Goal: Navigation & Orientation: Find specific page/section

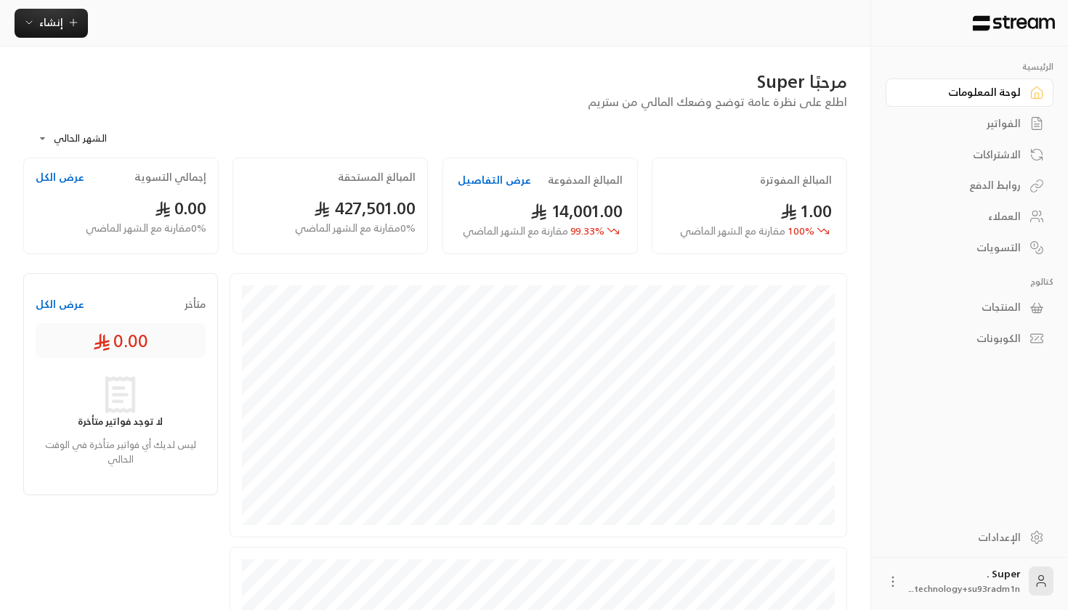
click at [890, 579] on icon at bounding box center [893, 582] width 15 height 15
click at [970, 545] on div at bounding box center [534, 305] width 1068 height 610
click at [994, 538] on div "الإعدادات" at bounding box center [962, 538] width 117 height 15
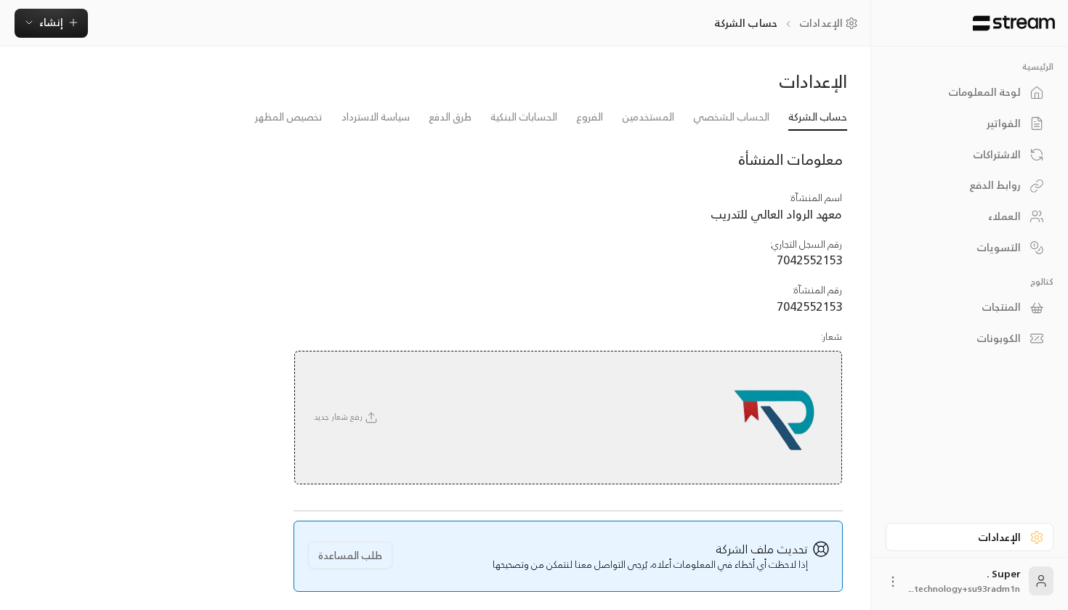
click at [1004, 119] on div "الفواتير" at bounding box center [962, 123] width 117 height 15
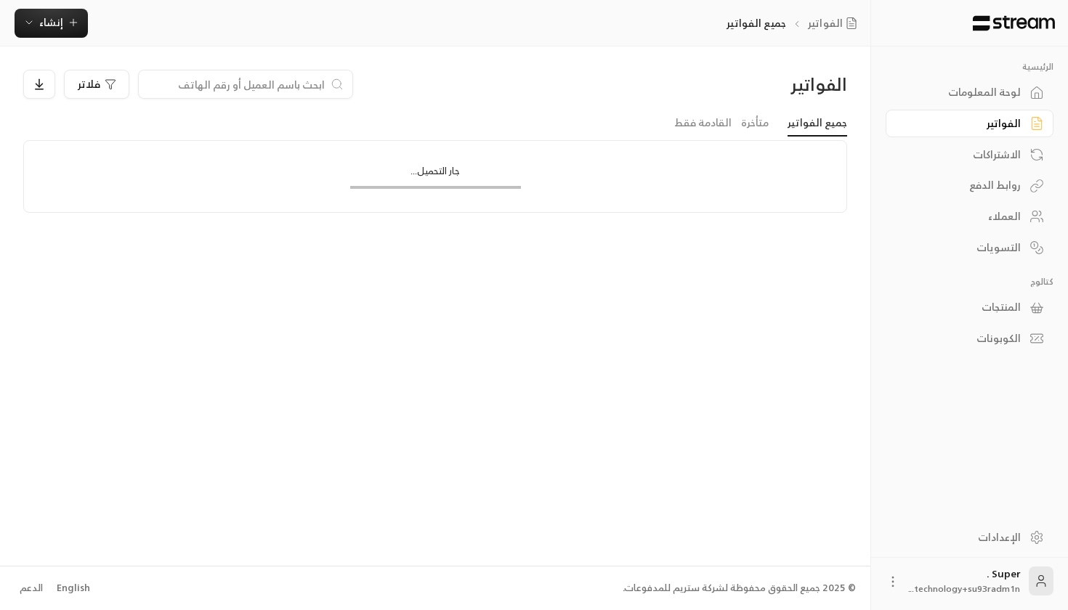
click at [993, 89] on div "لوحة المعلومات" at bounding box center [962, 92] width 117 height 15
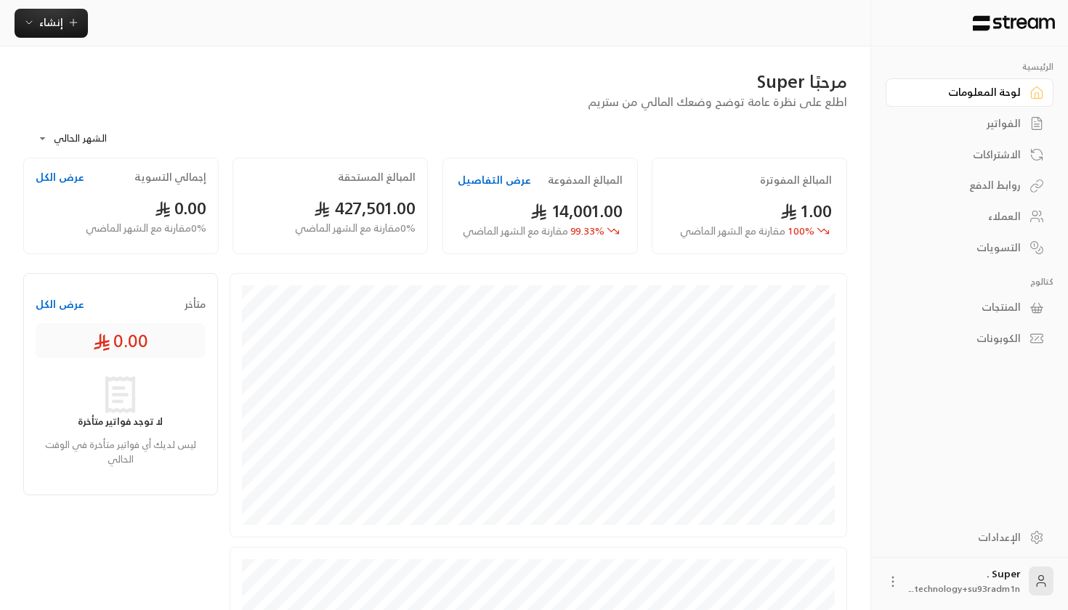
click at [460, 179] on button "عرض التفاصيل" at bounding box center [494, 180] width 73 height 15
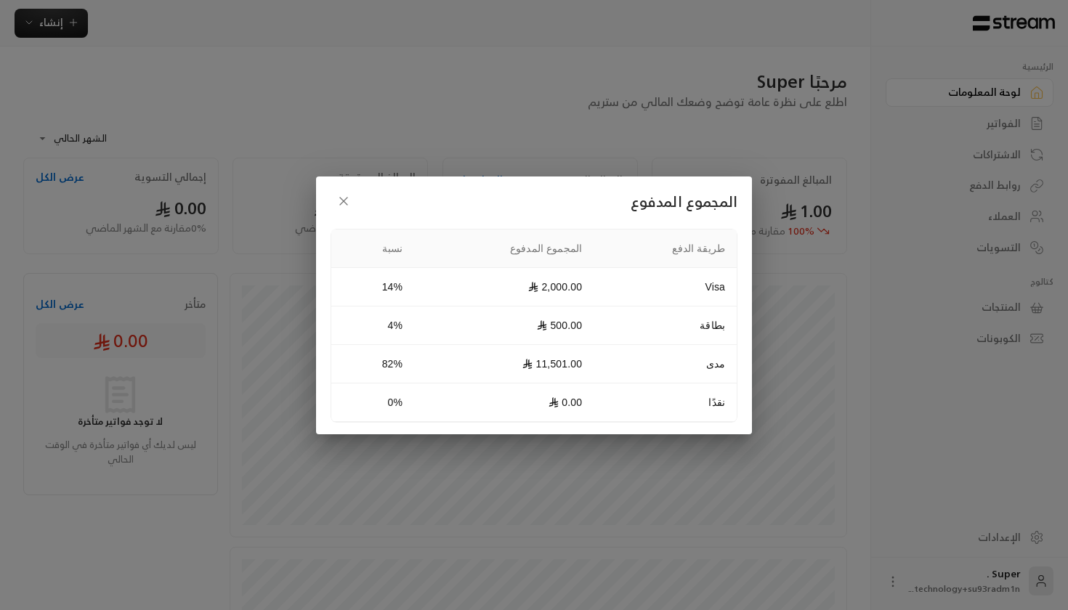
click at [347, 193] on button "button" at bounding box center [344, 201] width 26 height 26
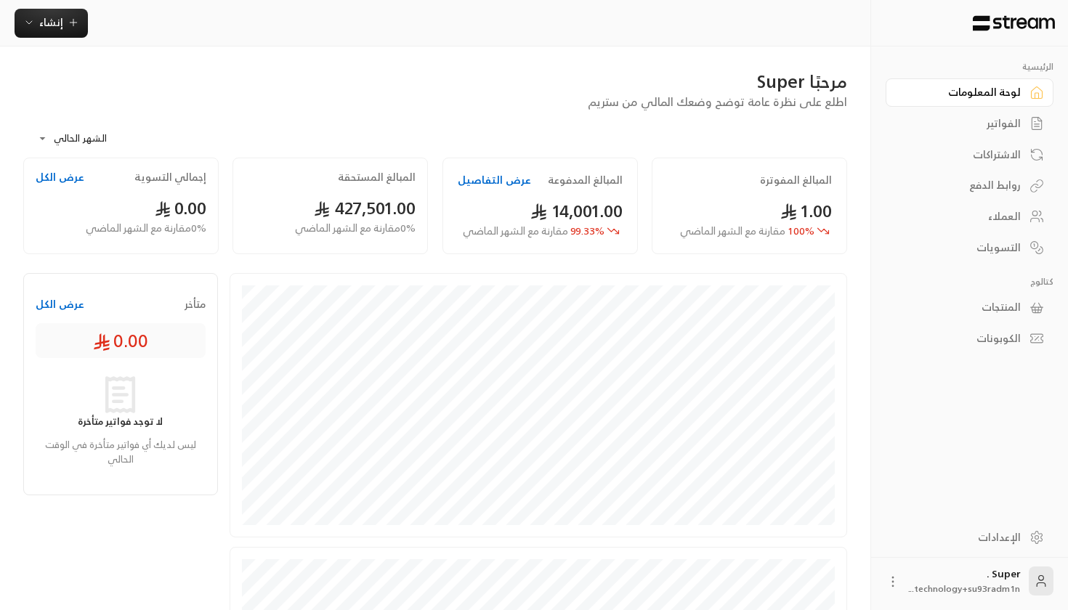
click at [91, 143] on body "**********" at bounding box center [534, 305] width 1068 height 610
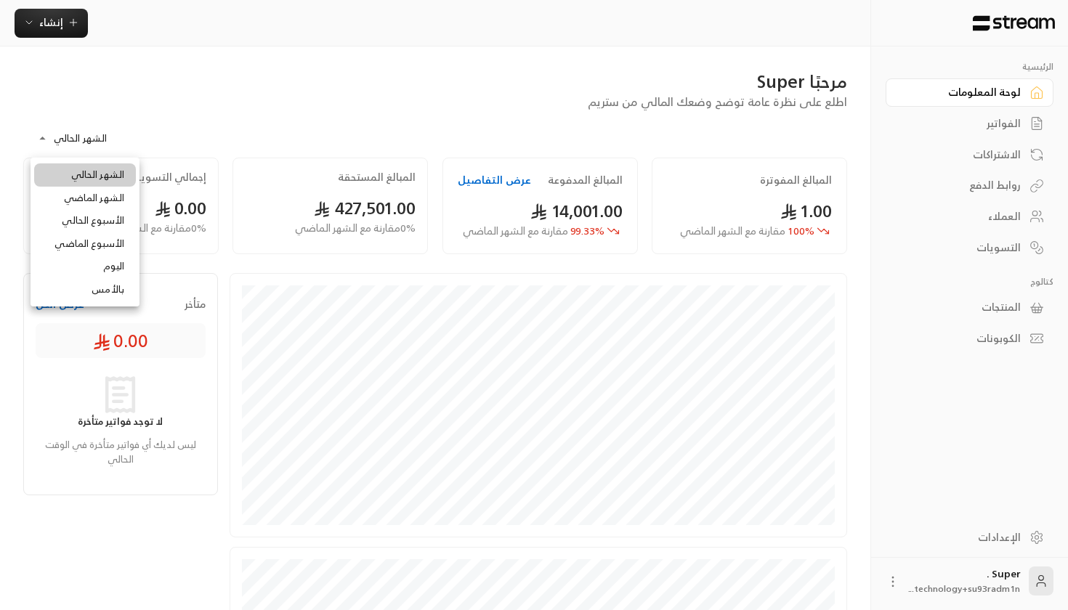
click at [102, 190] on li "الشهر الماضي" at bounding box center [85, 198] width 102 height 23
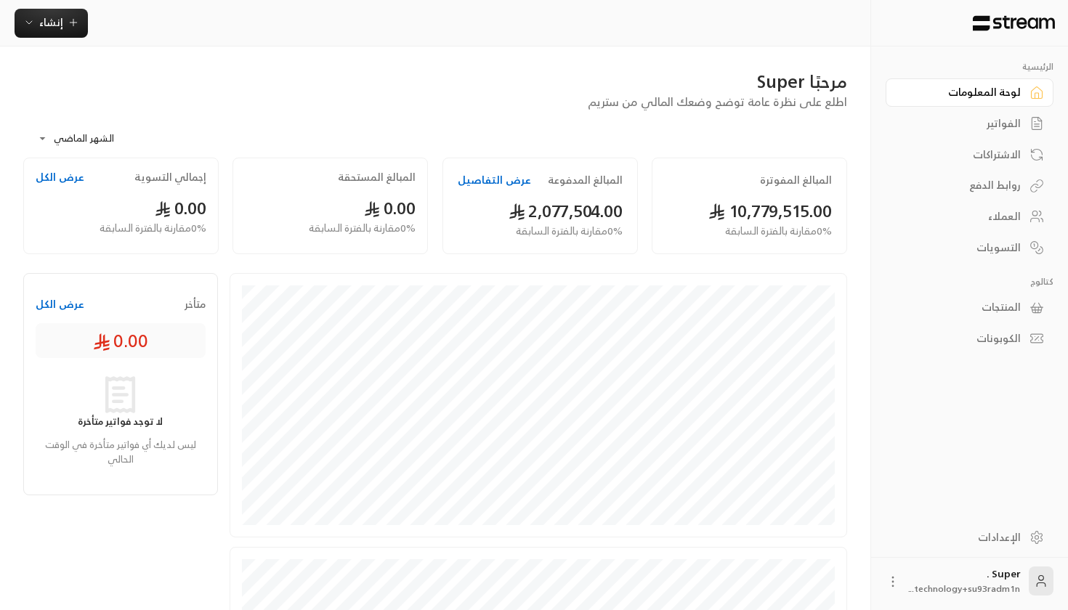
click at [488, 183] on button "عرض التفاصيل" at bounding box center [494, 180] width 73 height 15
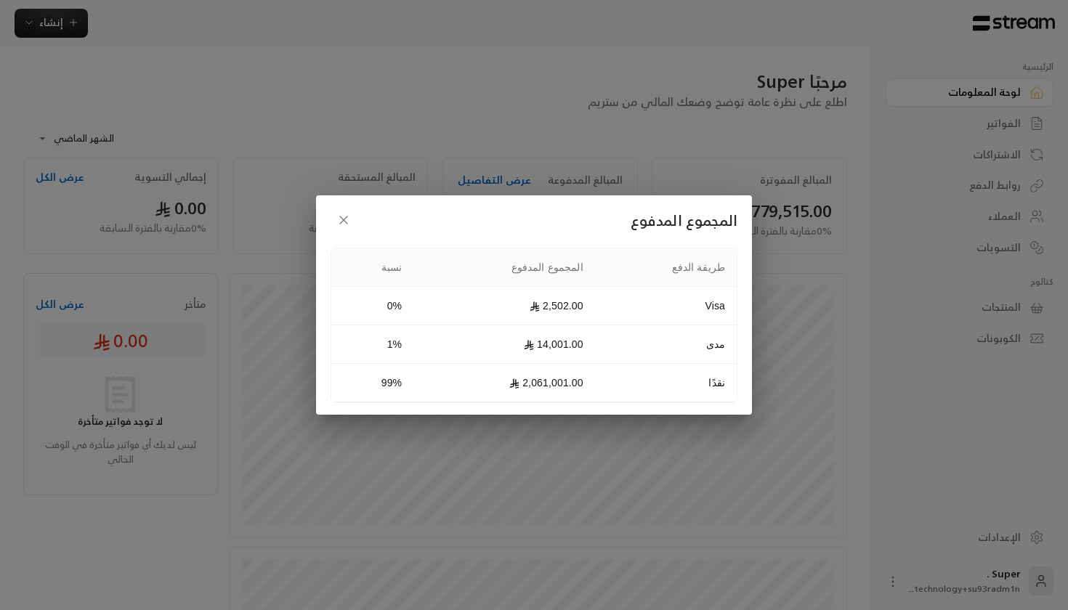
click at [73, 136] on div "المجموع المدفوع طريقة الدفع المجموع المدفوع نسبة Visa 2,502.00 0% مدى 14,001.00…" at bounding box center [534, 305] width 1068 height 610
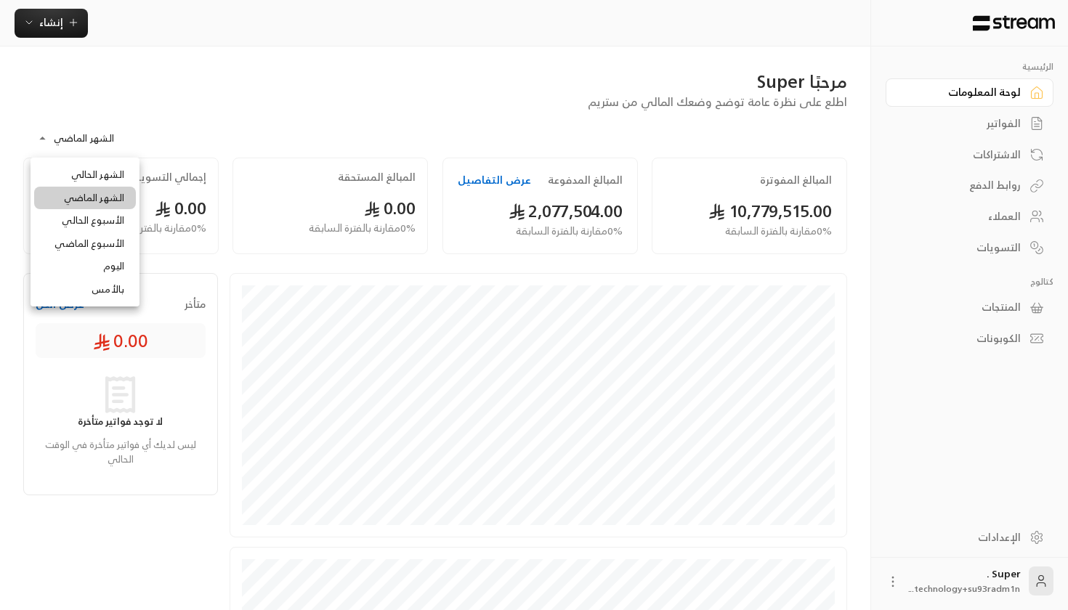
click at [78, 133] on body "**********" at bounding box center [534, 305] width 1068 height 610
click at [113, 174] on li "الشهر الحالي" at bounding box center [85, 175] width 102 height 23
type input "**********"
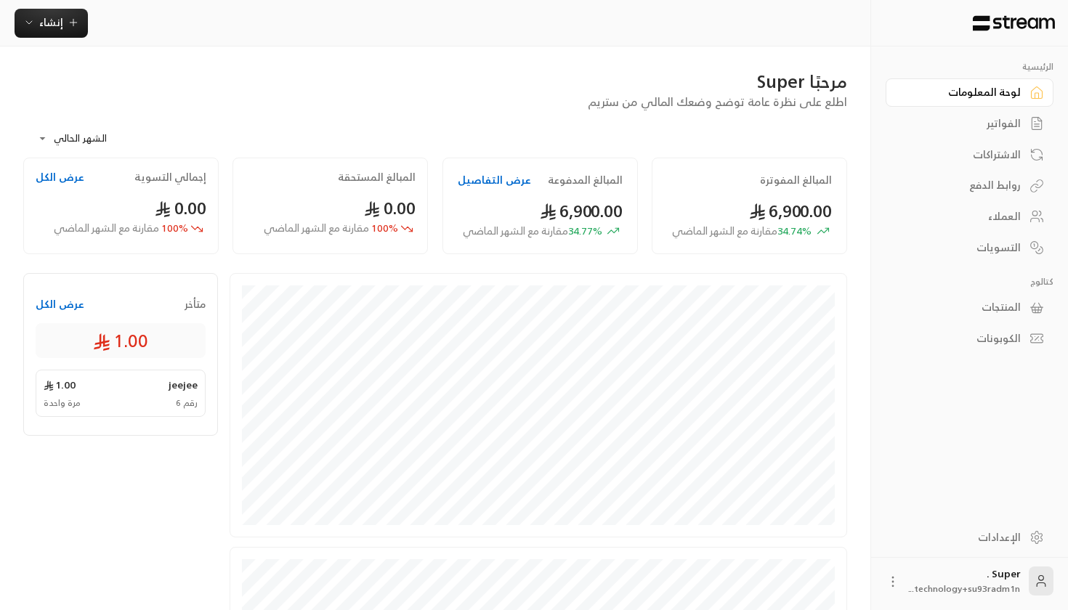
click at [907, 583] on div "Super . technology+su93radm1n..." at bounding box center [970, 581] width 168 height 47
click at [898, 583] on icon at bounding box center [893, 582] width 15 height 15
click at [880, 572] on li "تسجيل الخروج" at bounding box center [859, 582] width 80 height 23
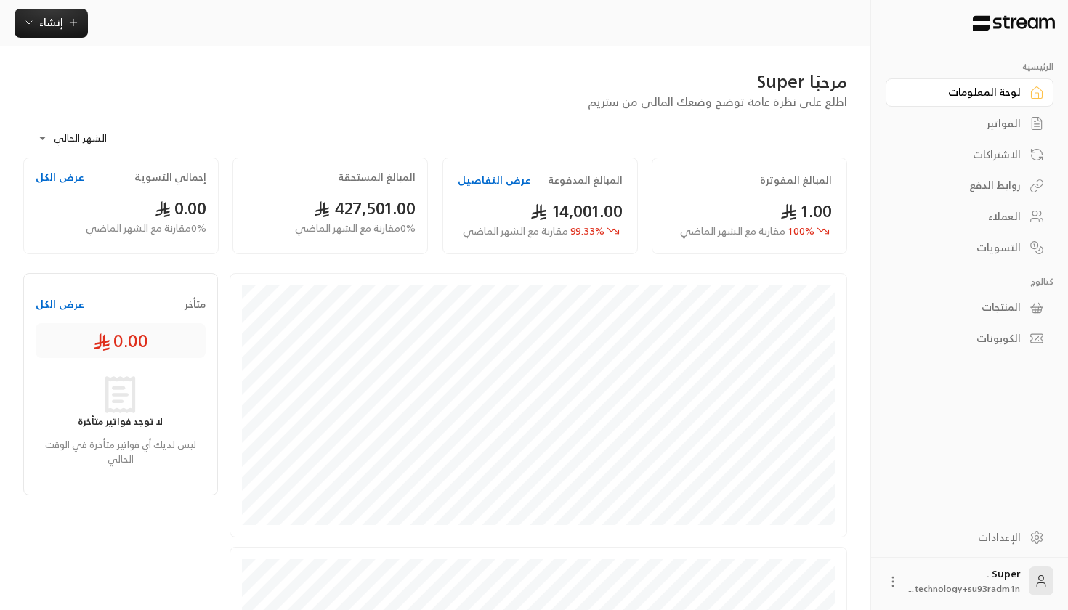
click at [922, 594] on span "technology+su93radm1n..." at bounding box center [964, 588] width 111 height 15
click at [896, 579] on icon at bounding box center [893, 582] width 15 height 15
click at [859, 585] on li "تسجيل الخروج" at bounding box center [859, 582] width 80 height 23
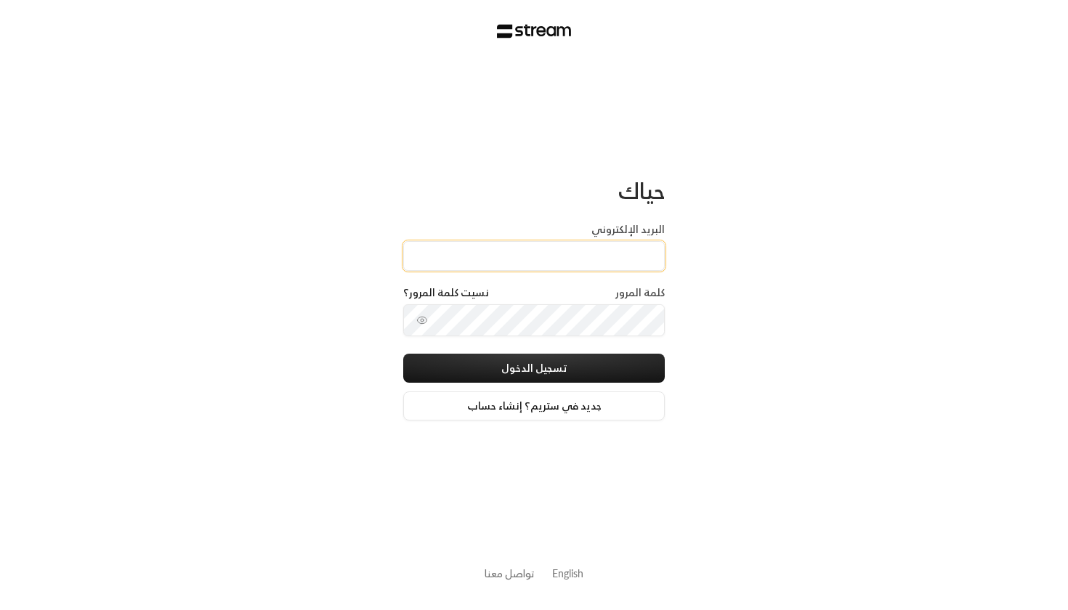
paste input "technology+su93radm1n_ai@streampay.sa"
type input "technology+su93radm1n_ai@streampay.sa"
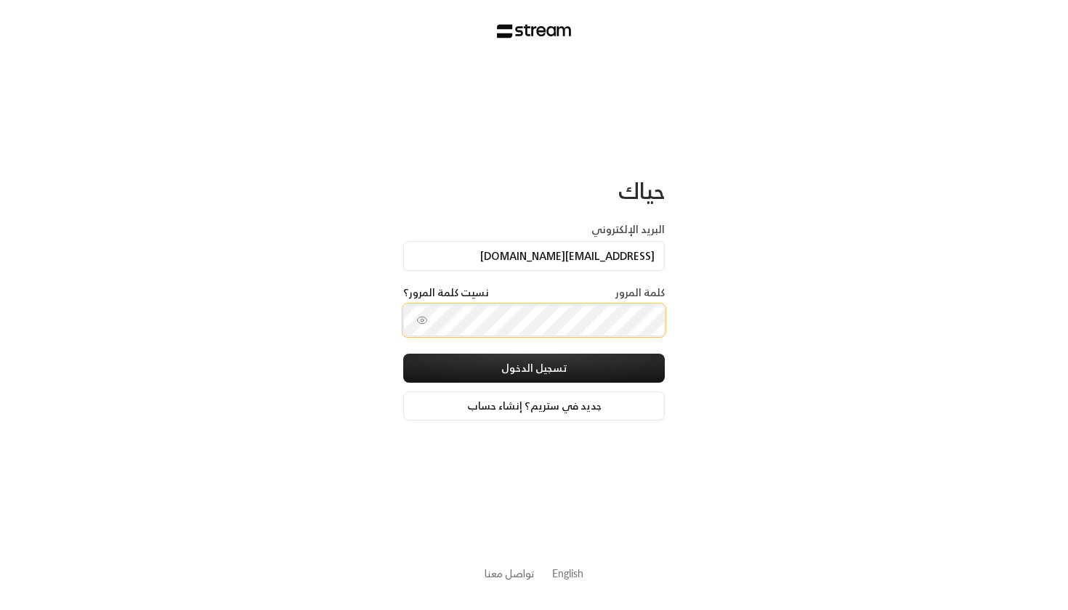
click at [534, 370] on button "تسجيل الدخول" at bounding box center [534, 368] width 262 height 29
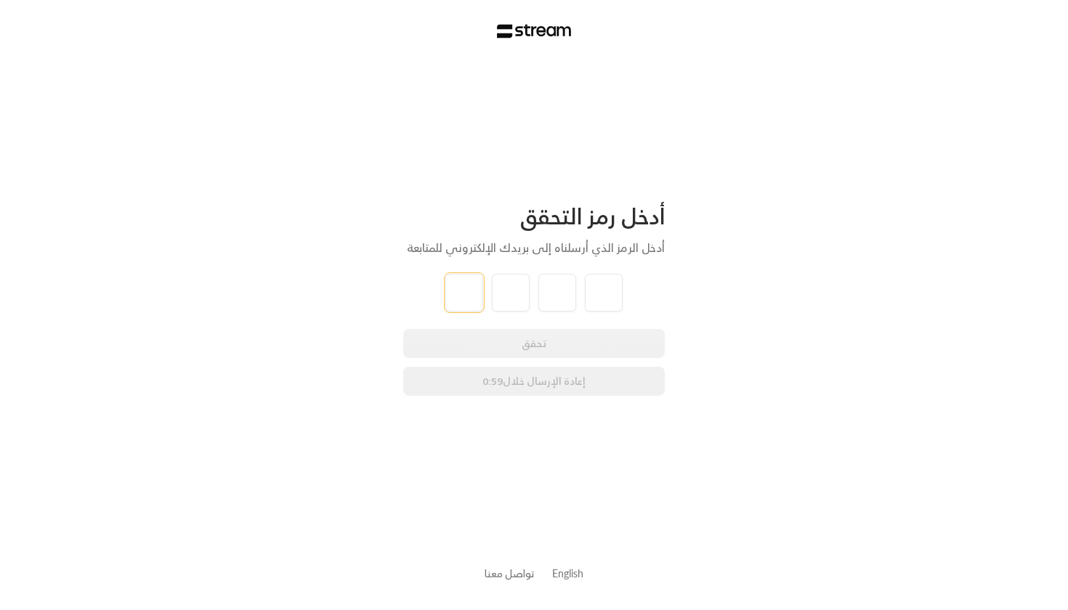
click at [460, 306] on input "tel" at bounding box center [465, 293] width 38 height 38
type input "6"
type input "3"
type input "8"
type input "2"
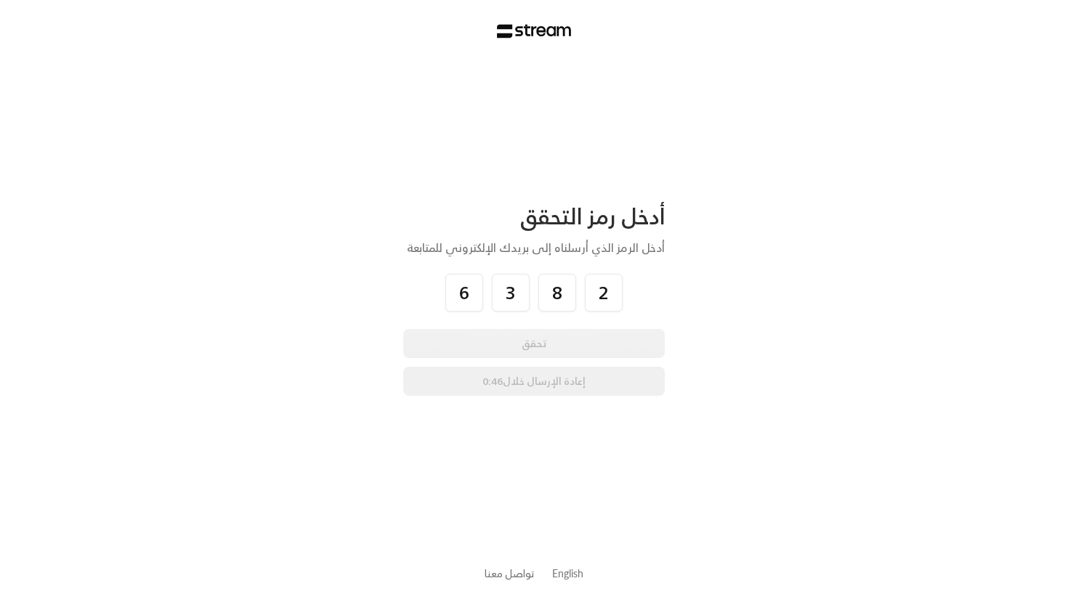
click at [350, 327] on div "أدخل رمز التحقق أدخل الرمز الذي أرسلناه إلى بريدك الإلكتروني للمتابعة 6 3 8 2 ت…" at bounding box center [534, 305] width 1068 height 610
